Goal: Task Accomplishment & Management: Use online tool/utility

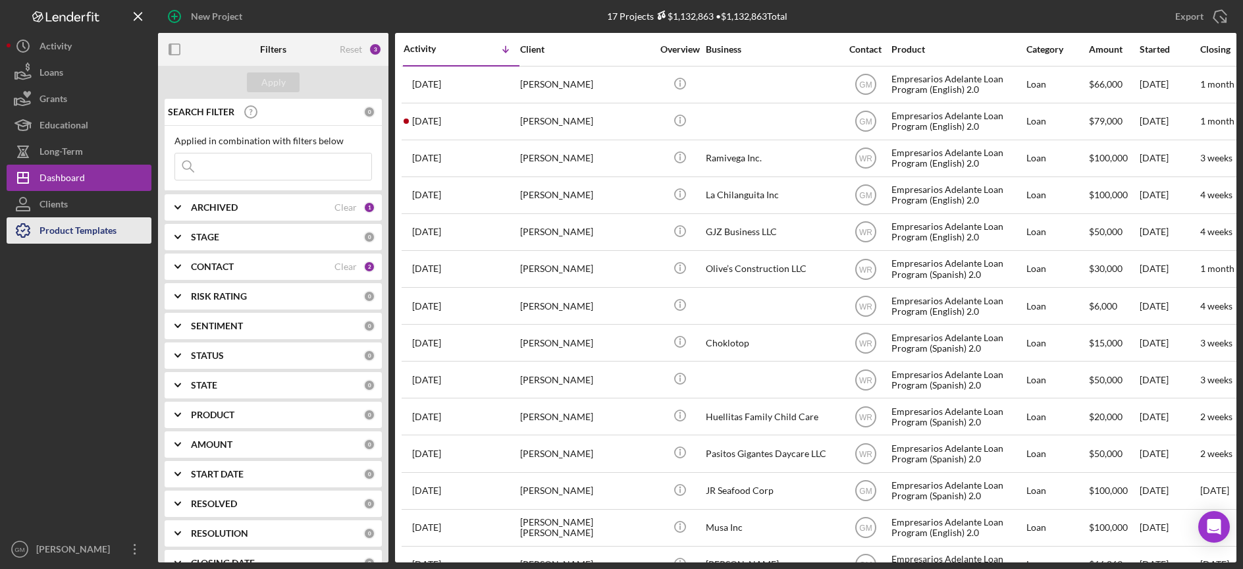
click at [103, 234] on div "Product Templates" at bounding box center [77, 232] width 77 height 30
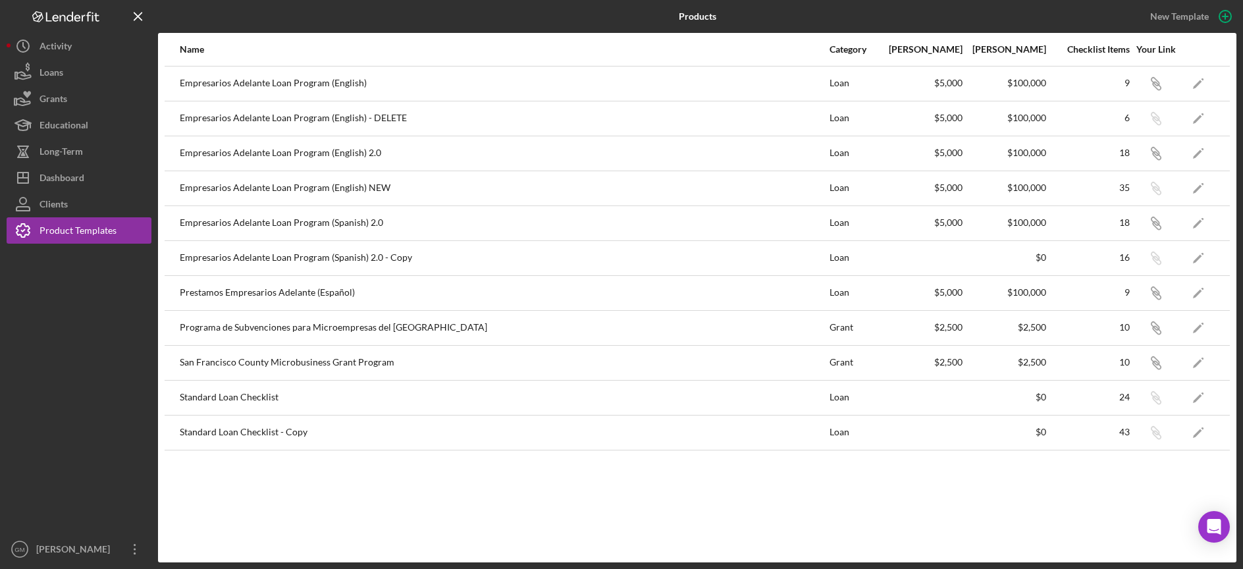
click at [355, 153] on div "Empresarios Adelante Loan Program (English) 2.0" at bounding box center [504, 153] width 648 height 33
click at [1197, 155] on polygon "button" at bounding box center [1197, 153] width 9 height 9
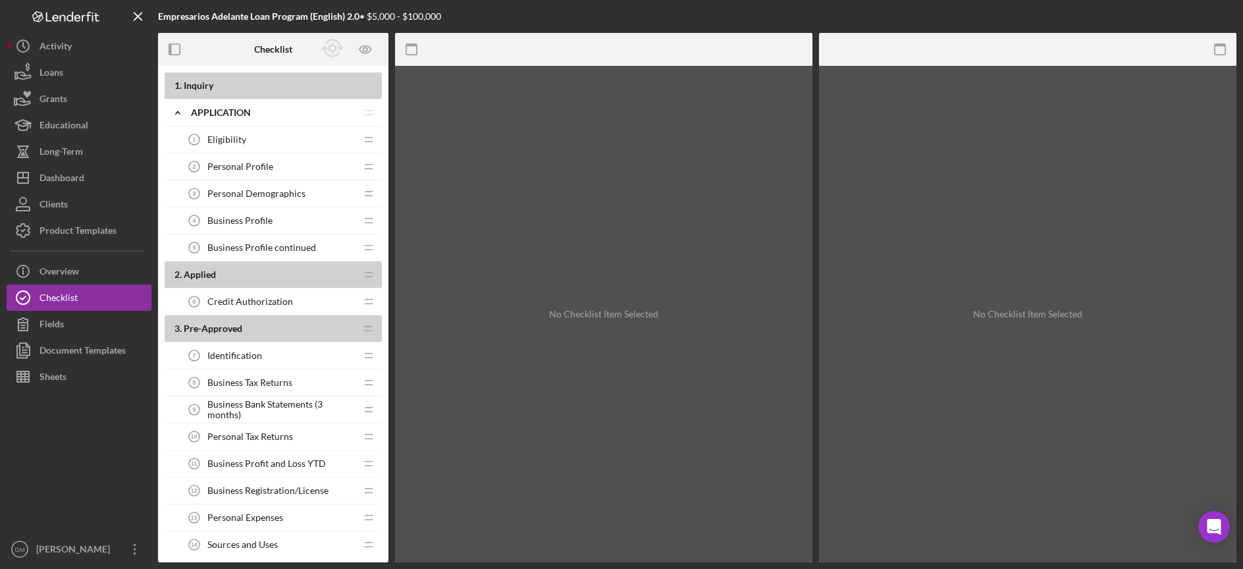
click at [332, 142] on div "Eligibility 1 Eligibility" at bounding box center [268, 139] width 174 height 26
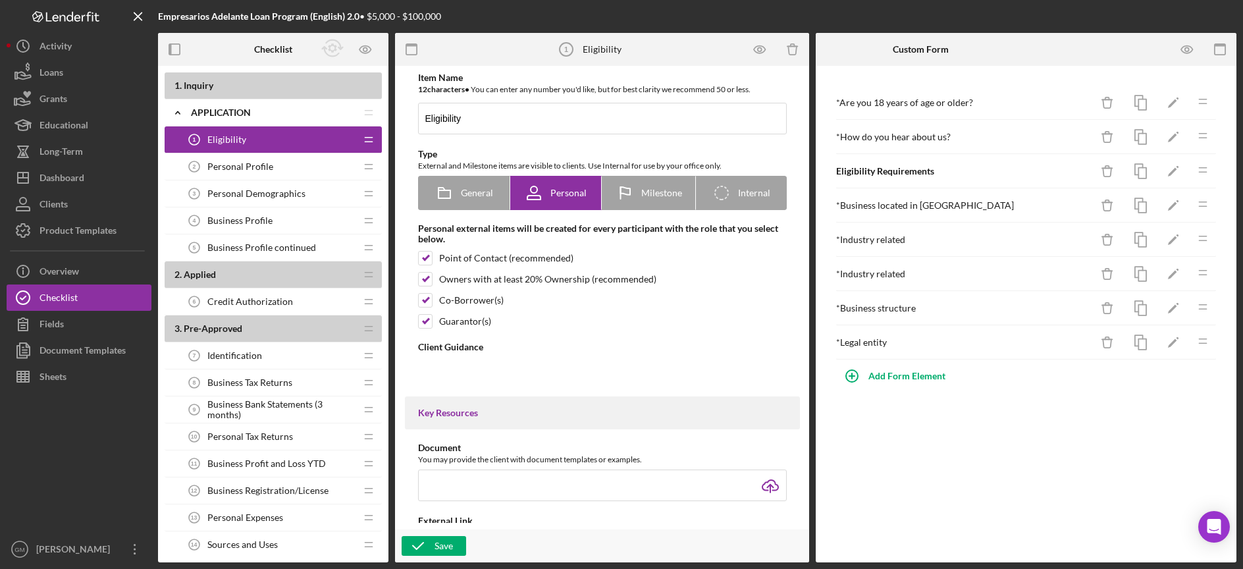
type textarea "<div>The mission of Fondo Adelante is to provide affordable financial products …"
type textarea "<div>Thank you for completing the eligibility form. Please make sure to move on…"
